Goal: Find specific page/section: Find specific page/section

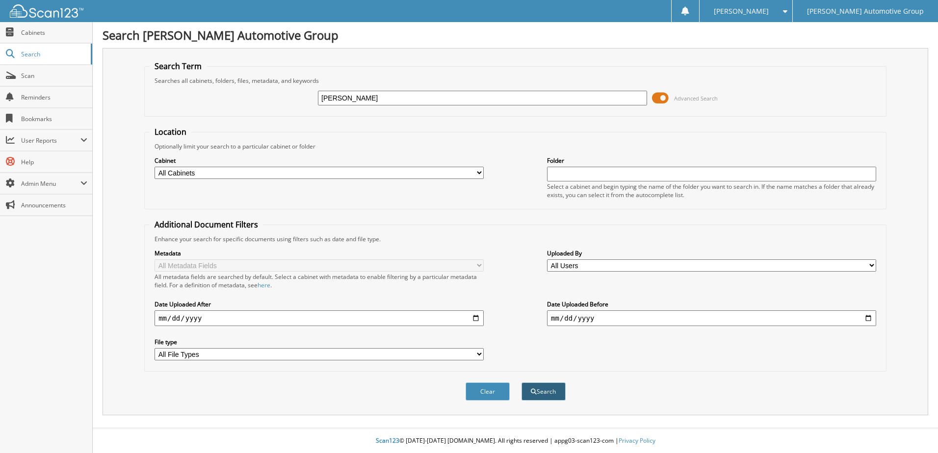
type input "[PERSON_NAME]"
click at [540, 389] on button "Search" at bounding box center [543, 392] width 44 height 18
click at [338, 98] on input "text" at bounding box center [482, 98] width 329 height 15
type input "005992"
click at [543, 393] on button "Search" at bounding box center [543, 392] width 44 height 18
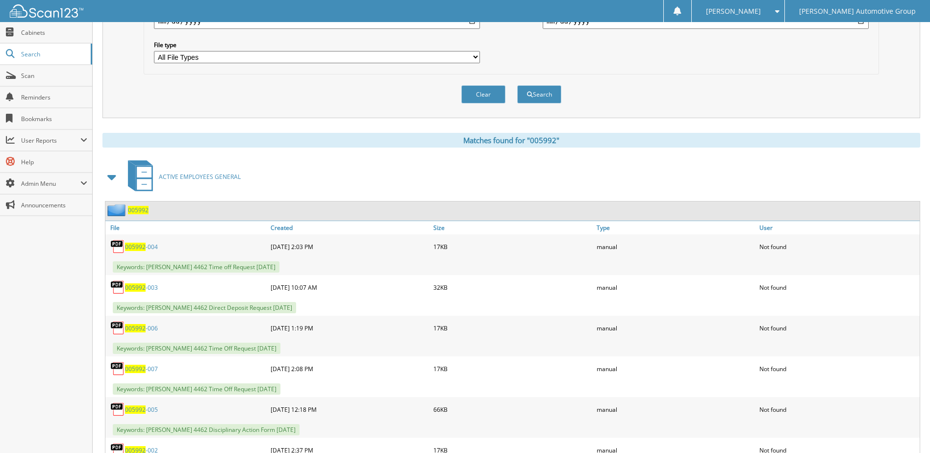
scroll to position [300, 0]
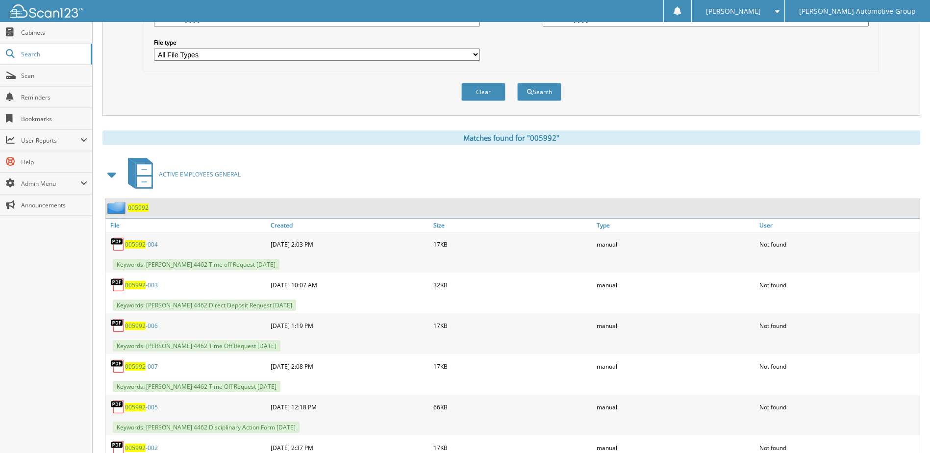
click at [134, 407] on span "005992" at bounding box center [135, 407] width 21 height 8
click at [691, 53] on div "Metadata All Metadata Fields All metadata fields are searched by default. Selec…" at bounding box center [511, 5] width 724 height 123
click at [283, 226] on link "Created" at bounding box center [349, 225] width 163 height 13
click at [281, 223] on link "Created" at bounding box center [349, 225] width 163 height 13
click at [138, 206] on span "005992" at bounding box center [138, 208] width 21 height 8
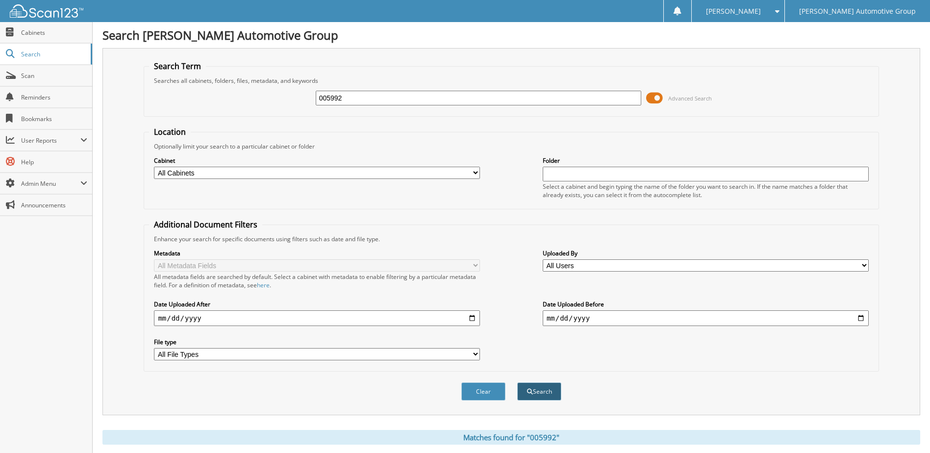
click at [544, 388] on button "Search" at bounding box center [539, 392] width 44 height 18
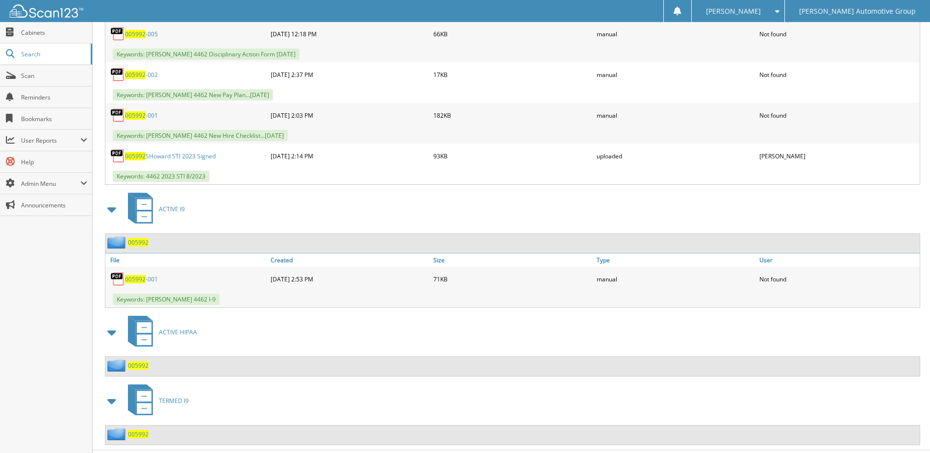
scroll to position [695, 0]
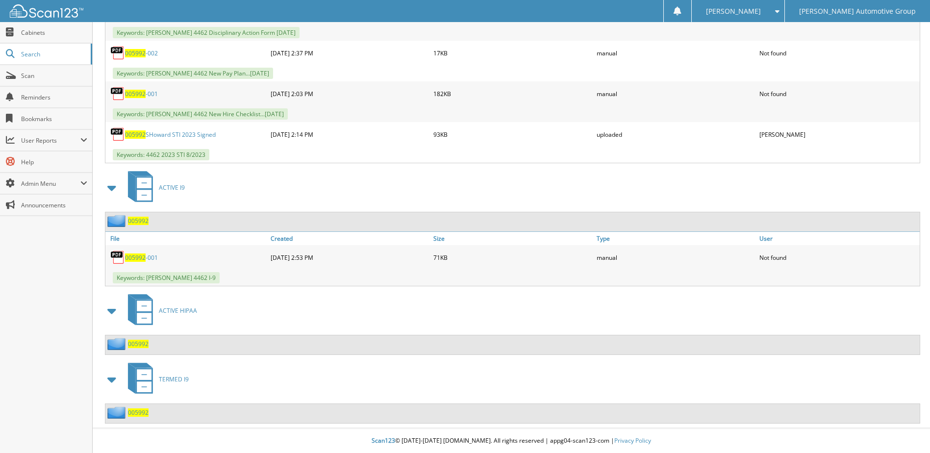
click at [136, 342] on span "005992" at bounding box center [138, 344] width 21 height 8
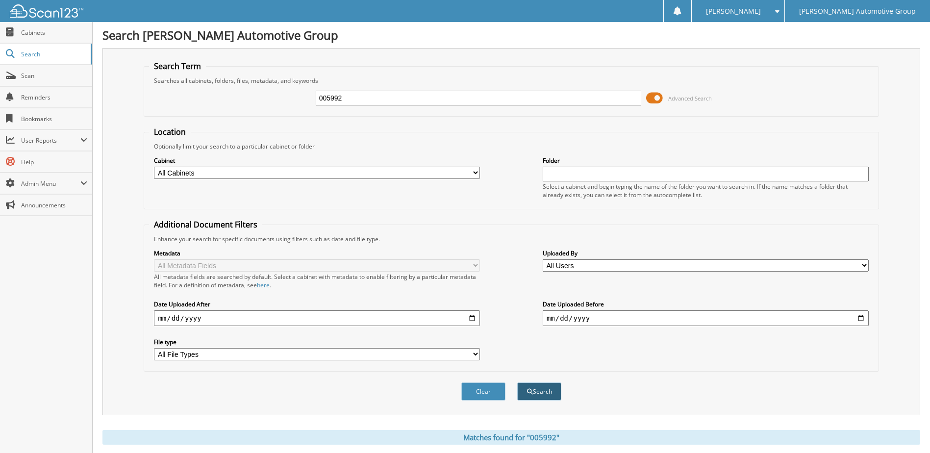
click at [541, 389] on button "Search" at bounding box center [539, 392] width 44 height 18
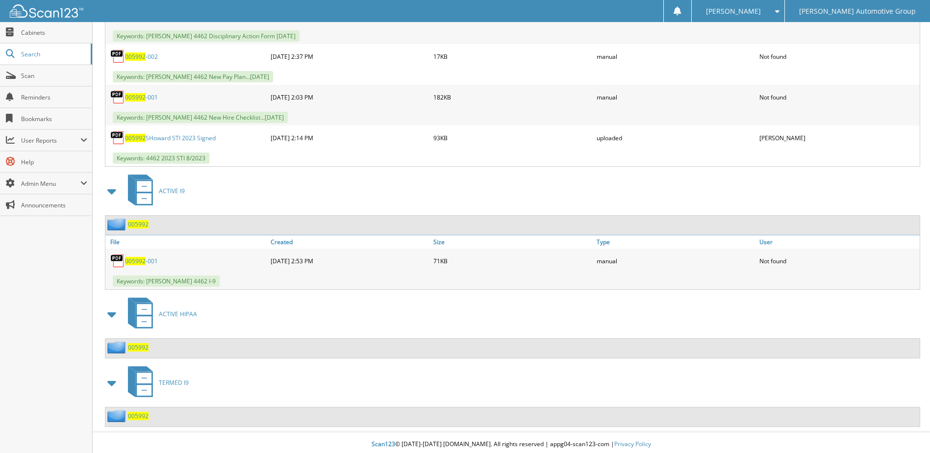
scroll to position [695, 0]
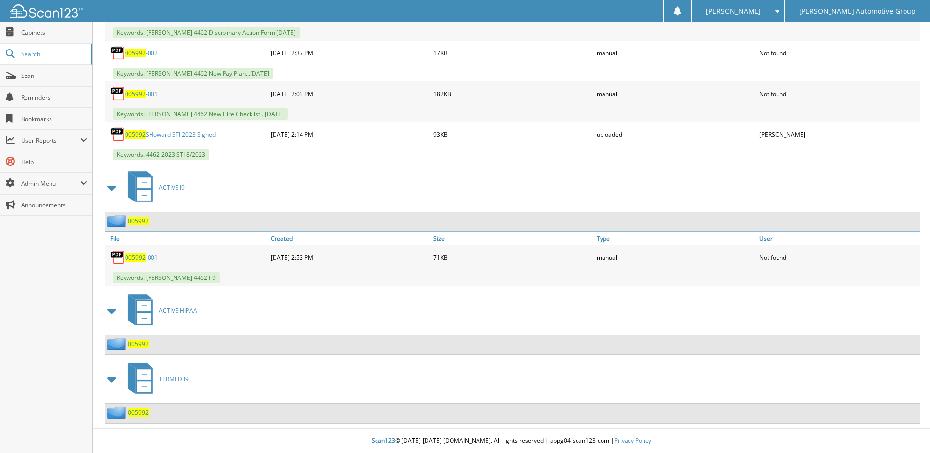
click at [134, 341] on span "005992" at bounding box center [138, 344] width 21 height 8
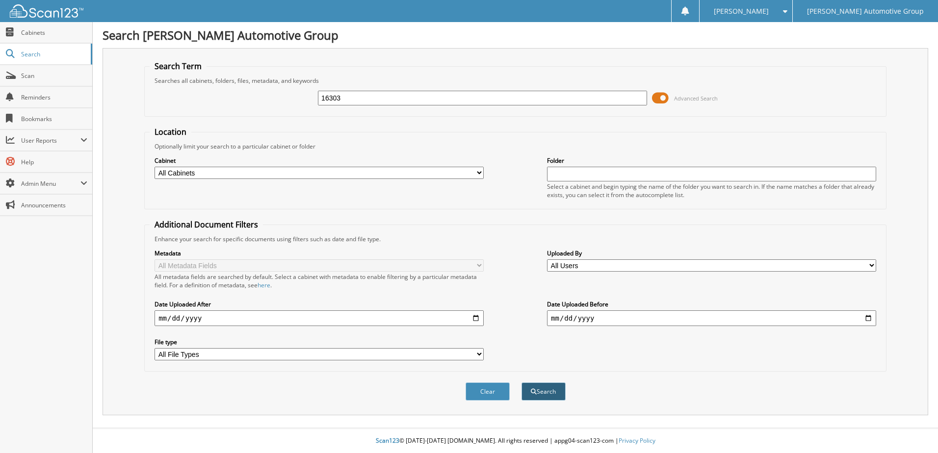
type input "16303"
click at [536, 390] on span "submit" at bounding box center [534, 392] width 6 height 6
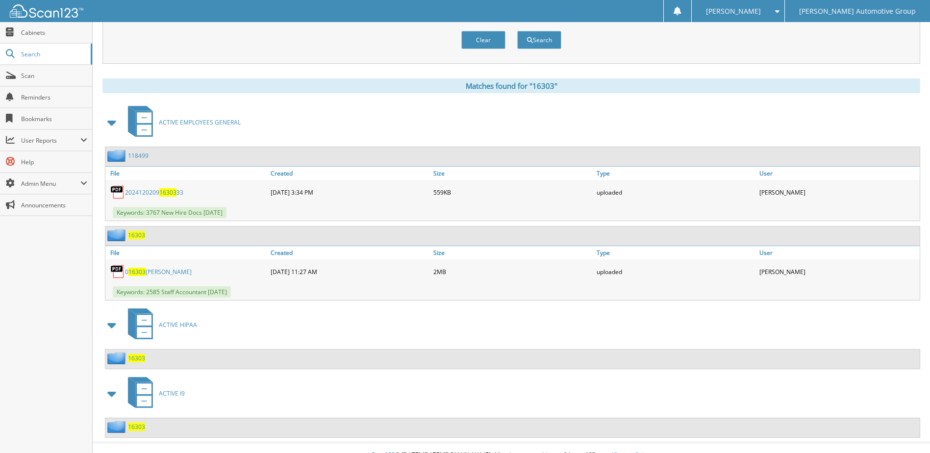
scroll to position [366, 0]
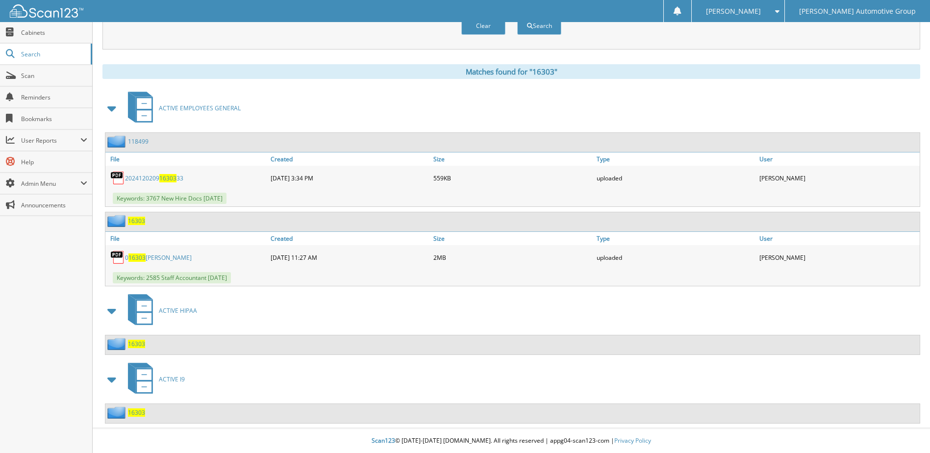
click at [134, 343] on span "16303" at bounding box center [136, 344] width 17 height 8
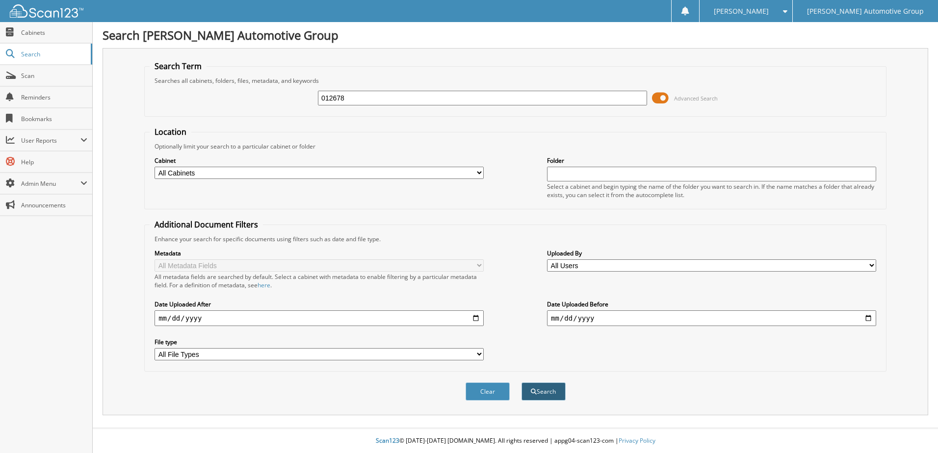
type input "012678"
click at [546, 391] on button "Search" at bounding box center [543, 392] width 44 height 18
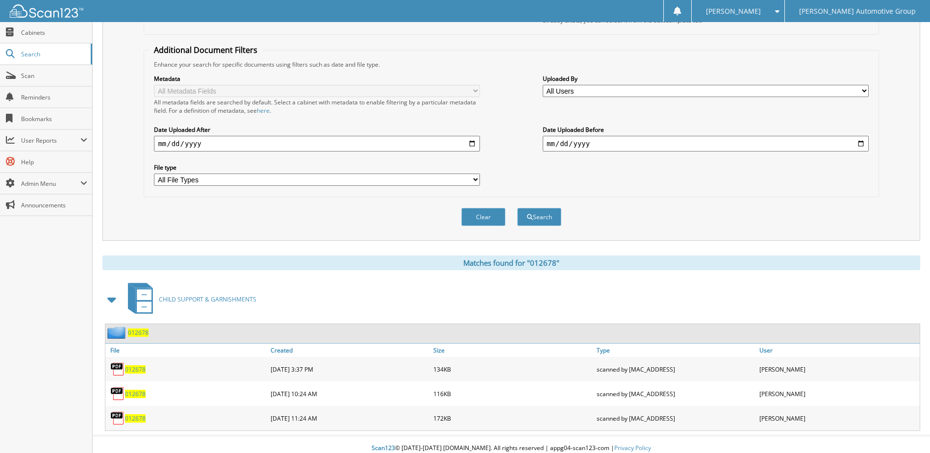
scroll to position [182, 0]
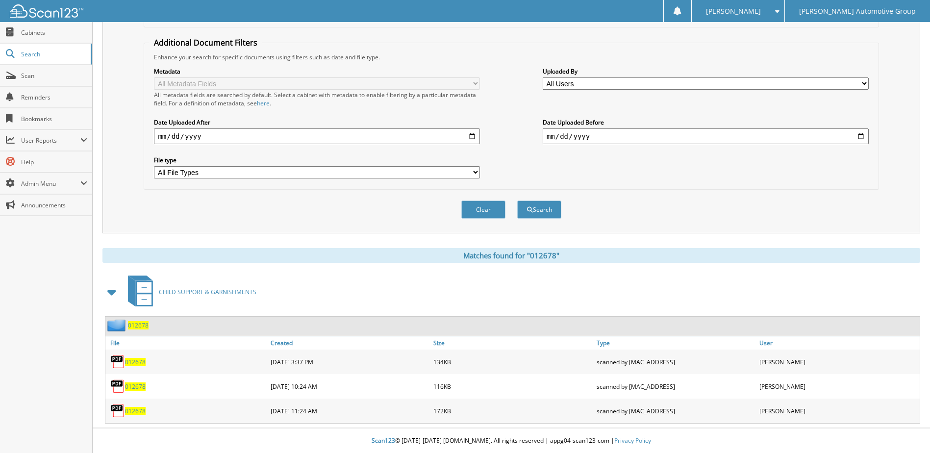
click at [137, 326] on span "012678" at bounding box center [138, 325] width 21 height 8
